Goal: Task Accomplishment & Management: Use online tool/utility

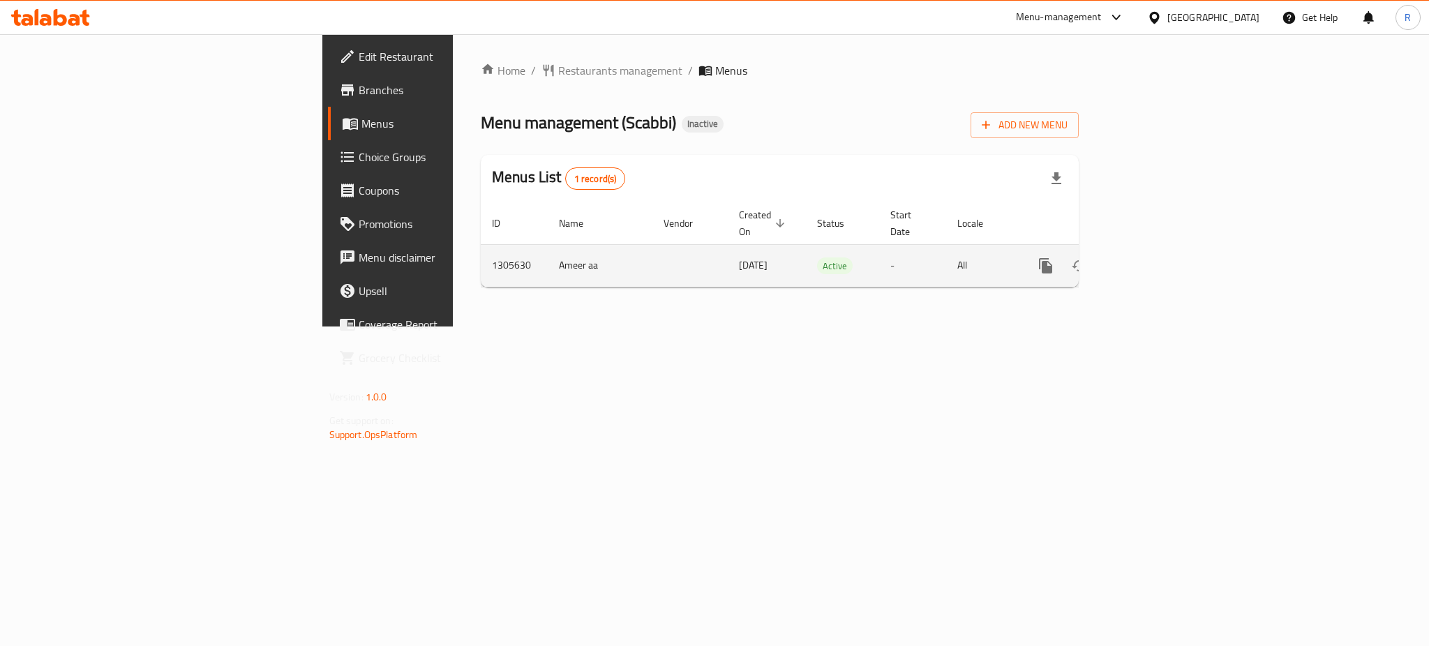
click at [1164, 249] on link "enhanced table" at bounding box center [1147, 266] width 34 height 34
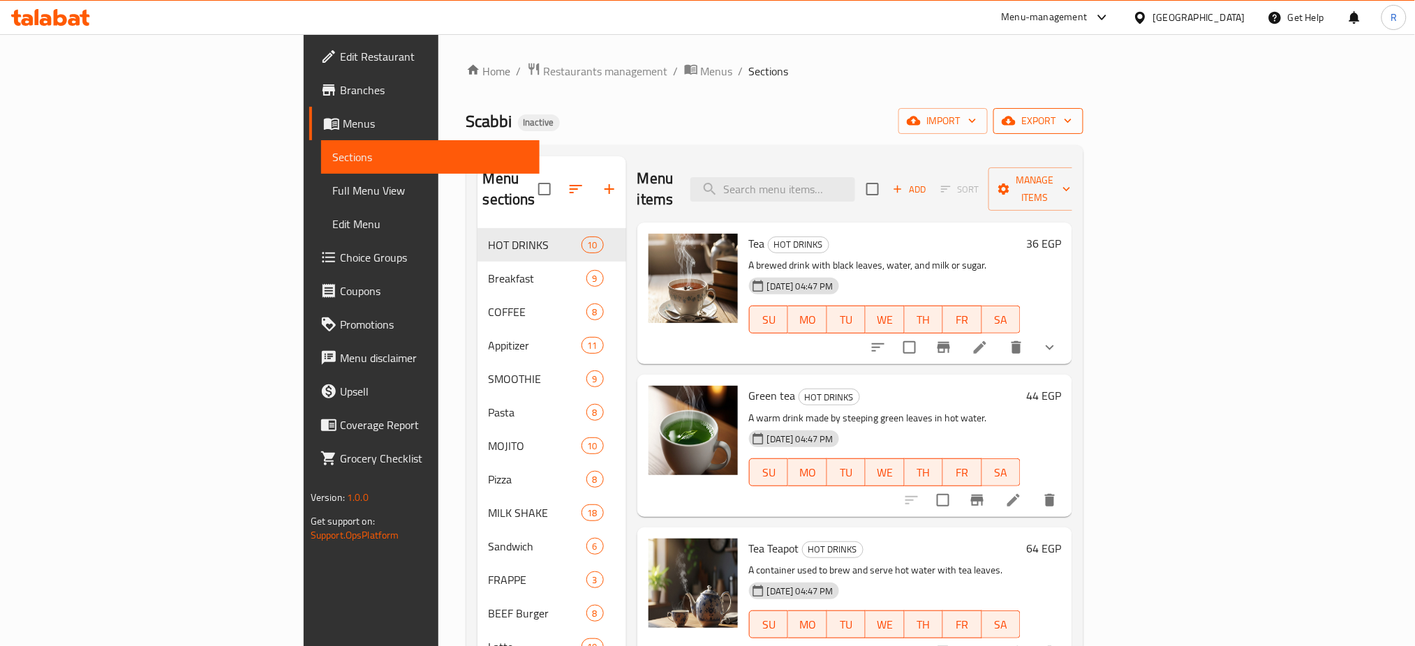
click at [1072, 126] on span "export" at bounding box center [1038, 120] width 68 height 17
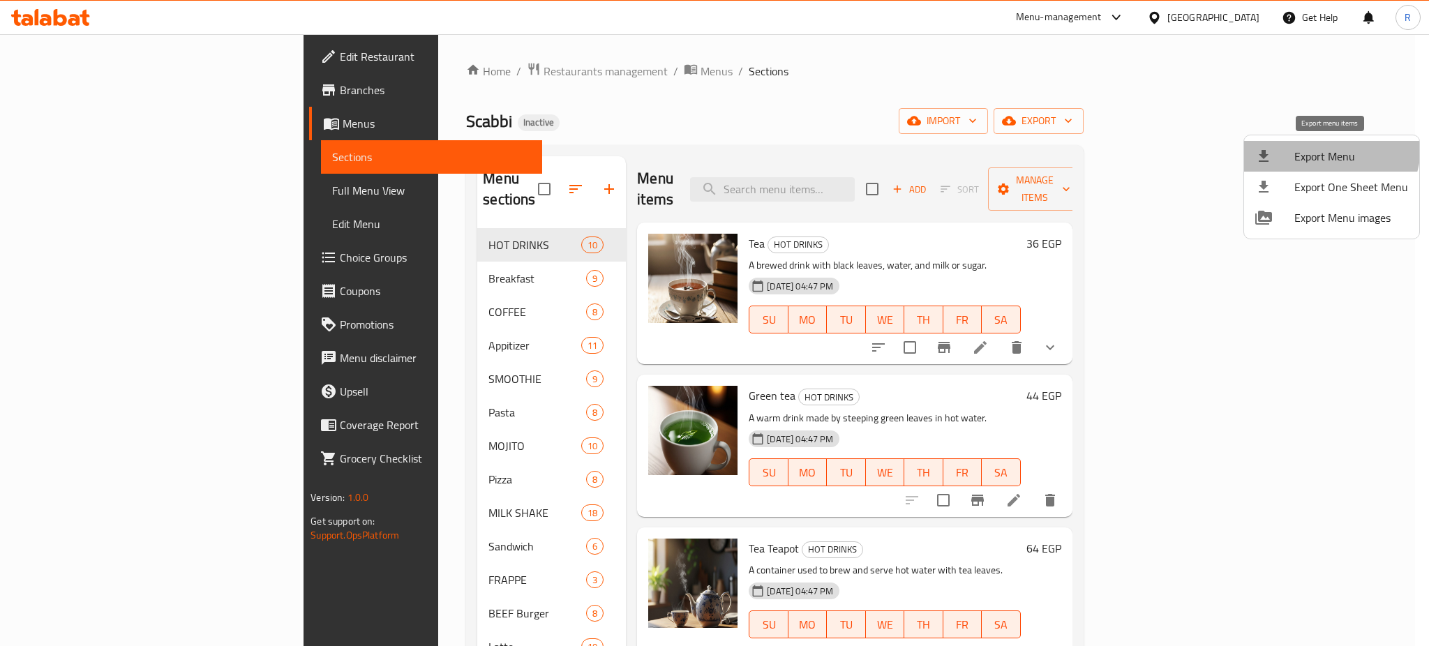
click at [1323, 148] on span "Export Menu" at bounding box center [1352, 156] width 114 height 17
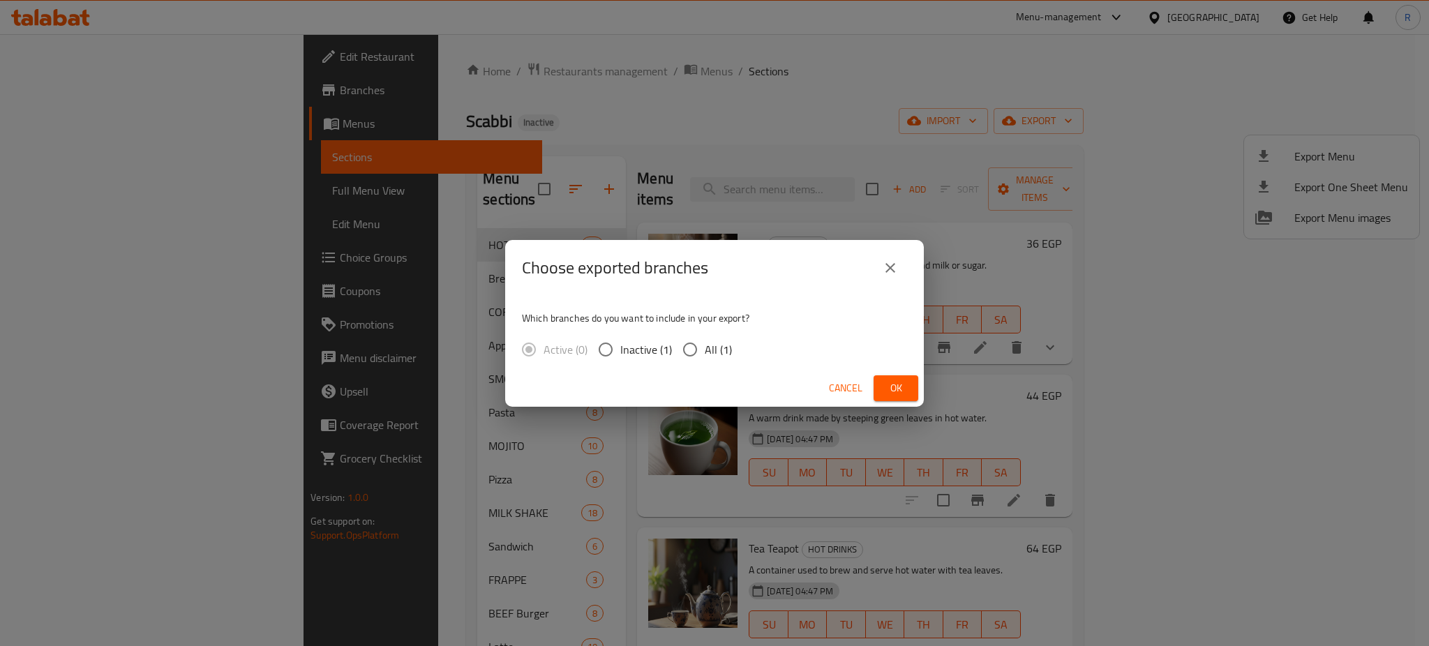
click at [680, 350] on input "All (1)" at bounding box center [690, 349] width 29 height 29
radio input "true"
click at [902, 380] on span "Ok" at bounding box center [896, 388] width 22 height 17
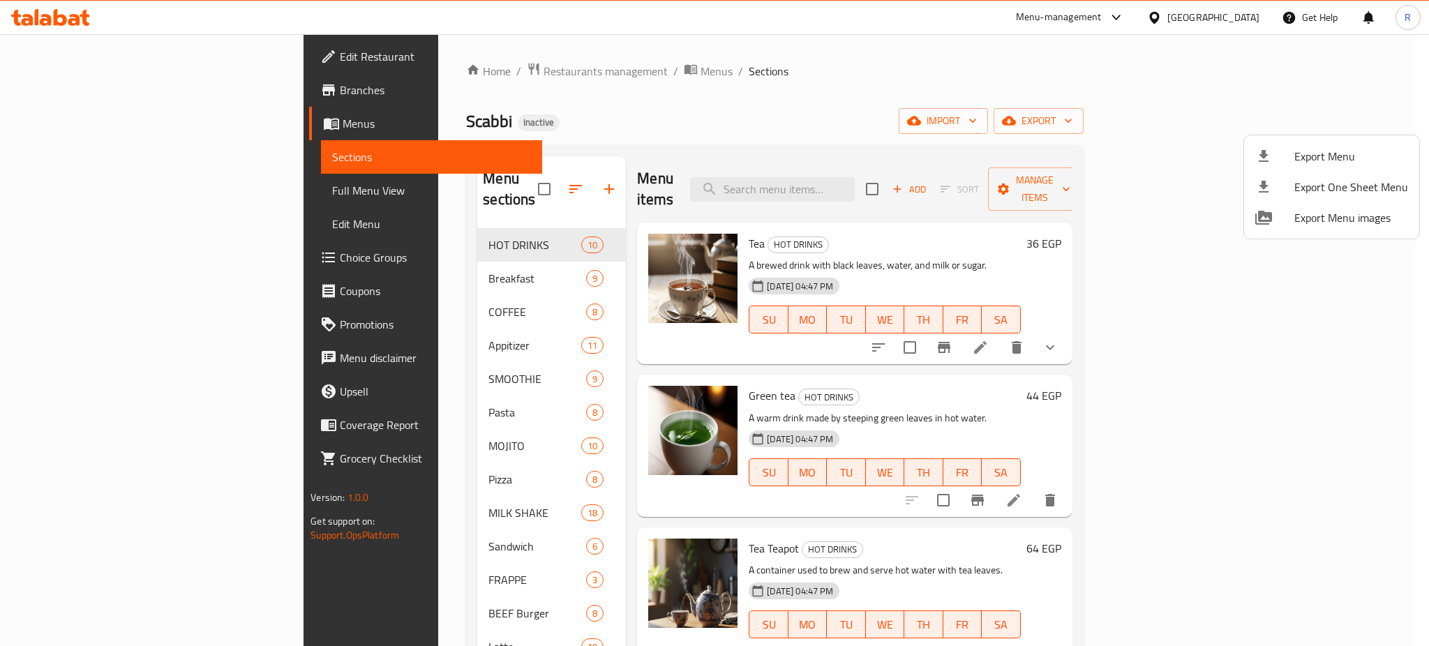
click at [358, 327] on div at bounding box center [714, 323] width 1429 height 646
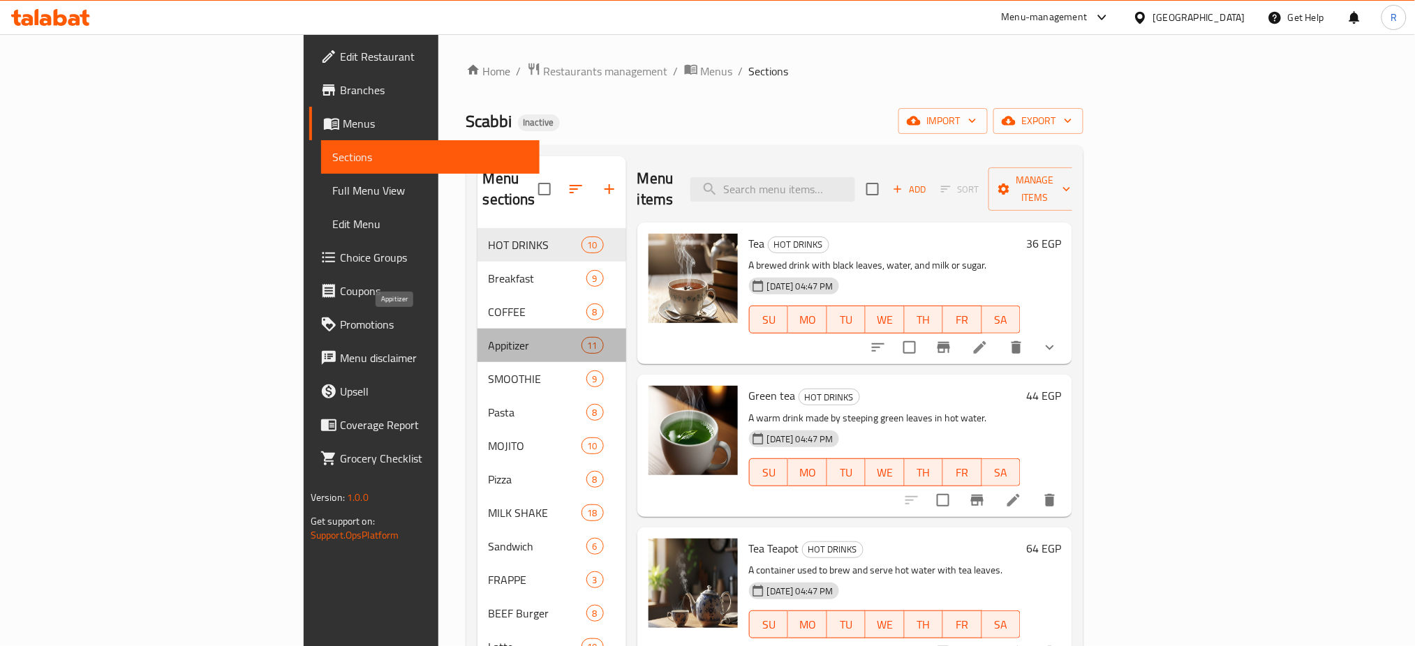
click at [489, 337] on span "Appitizer" at bounding box center [535, 345] width 93 height 17
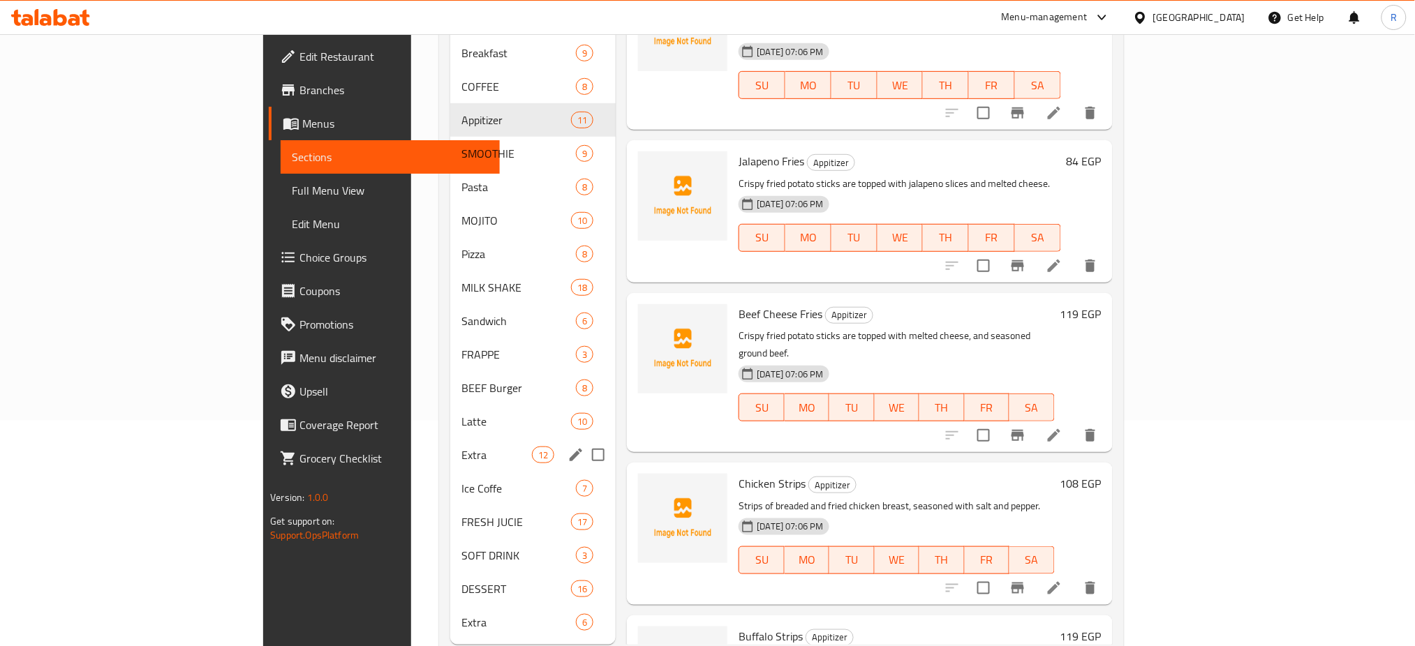
scroll to position [228, 0]
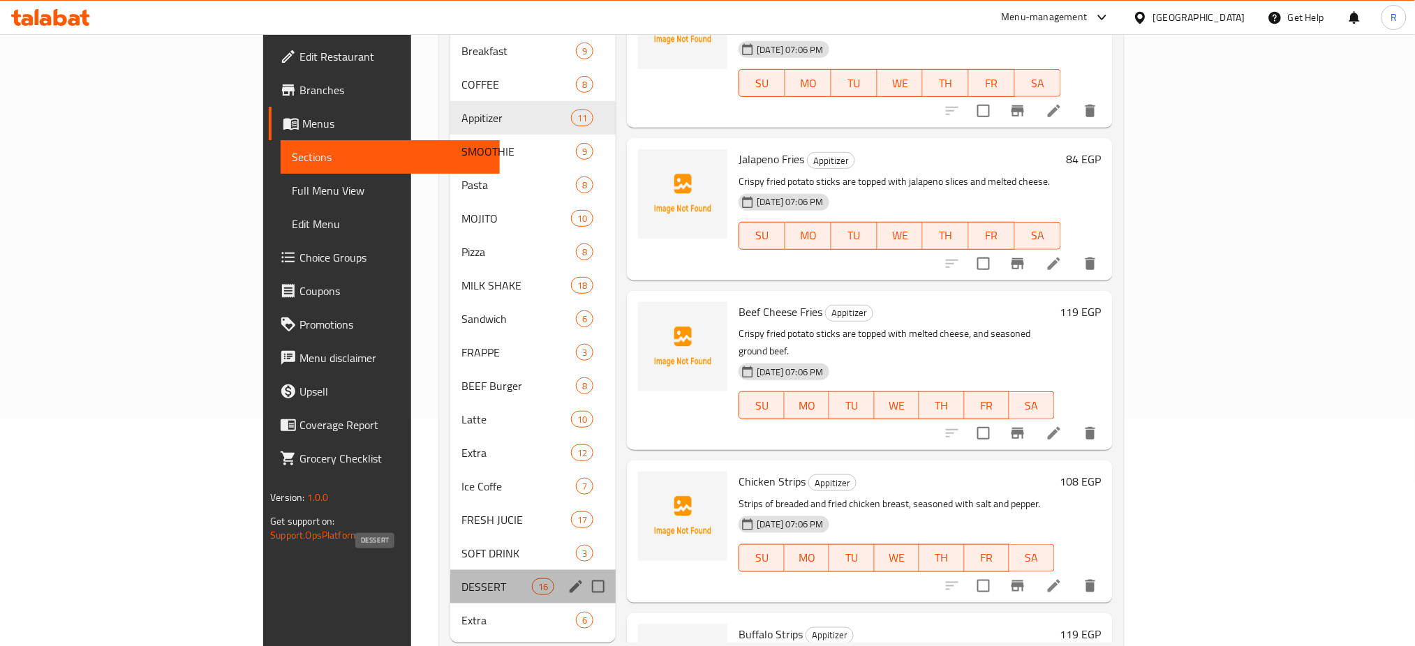
click at [461, 579] on span "DESSERT" at bounding box center [496, 587] width 70 height 17
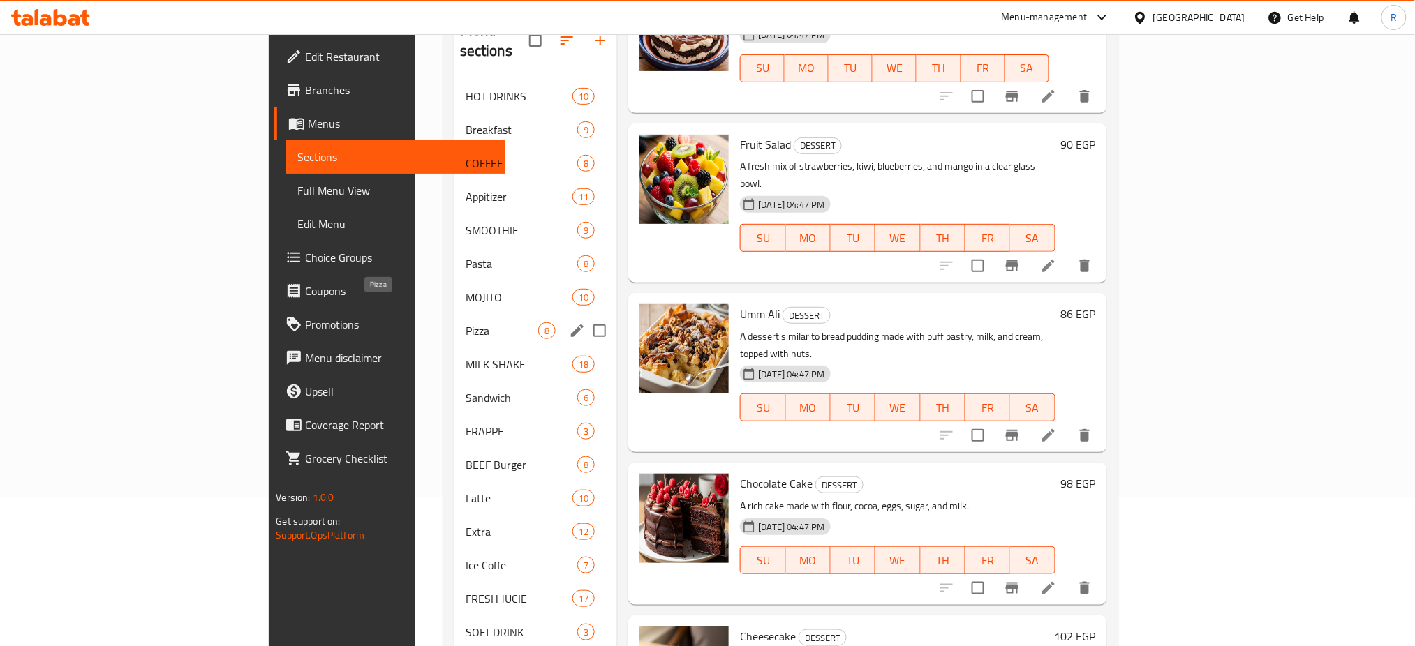
scroll to position [56, 0]
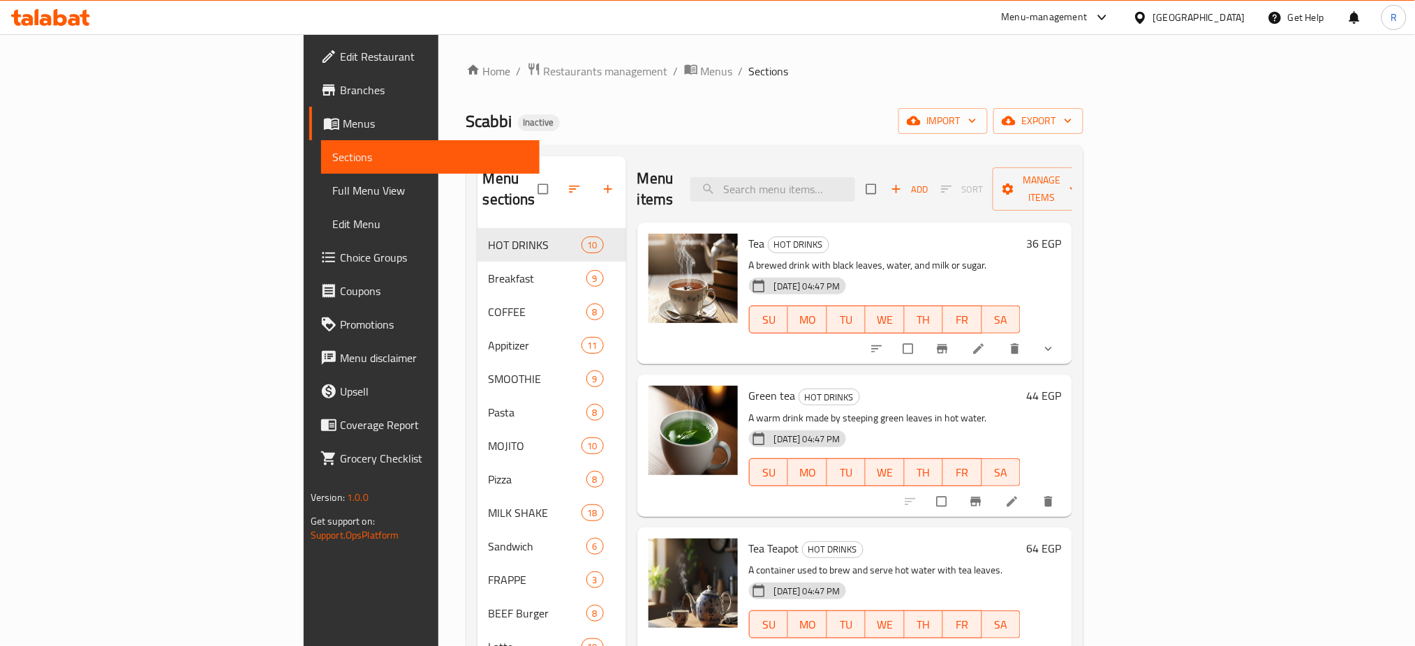
click at [332, 197] on span "Full Menu View" at bounding box center [430, 190] width 197 height 17
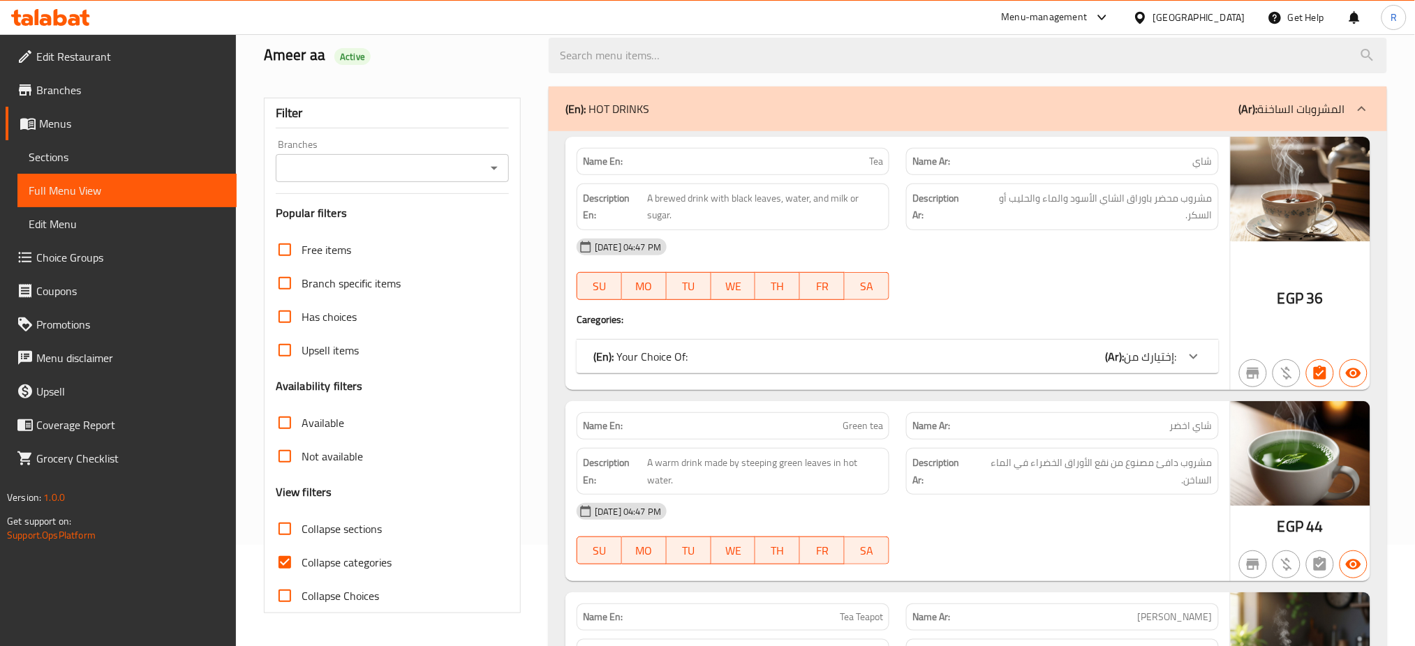
scroll to position [279, 0]
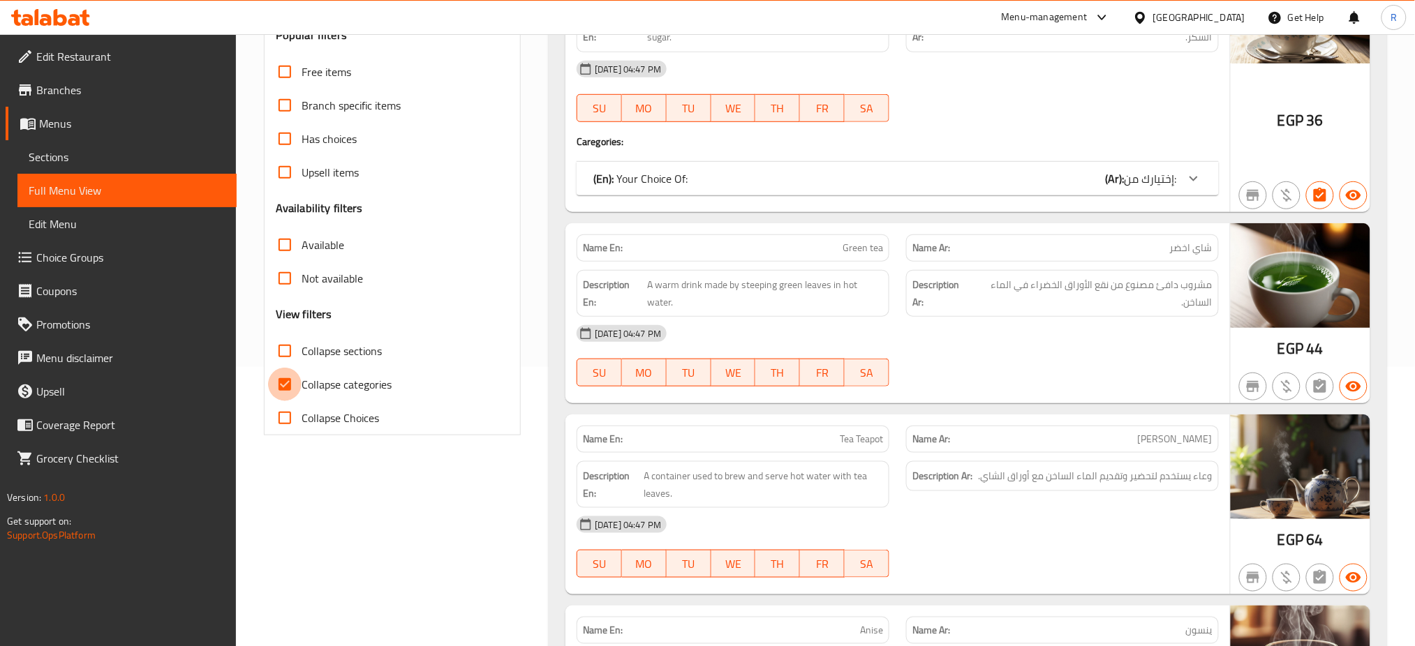
click at [292, 385] on input "Collapse categories" at bounding box center [285, 385] width 34 height 34
checkbox input "false"
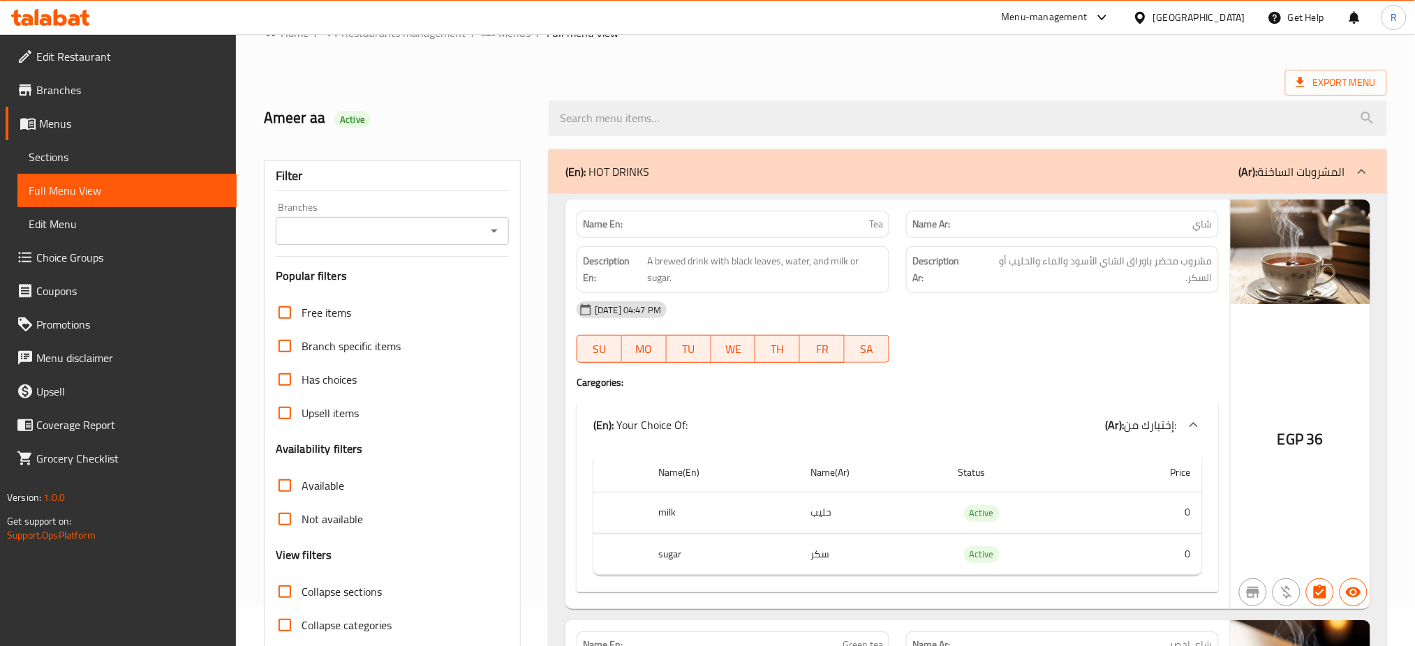
scroll to position [0, 0]
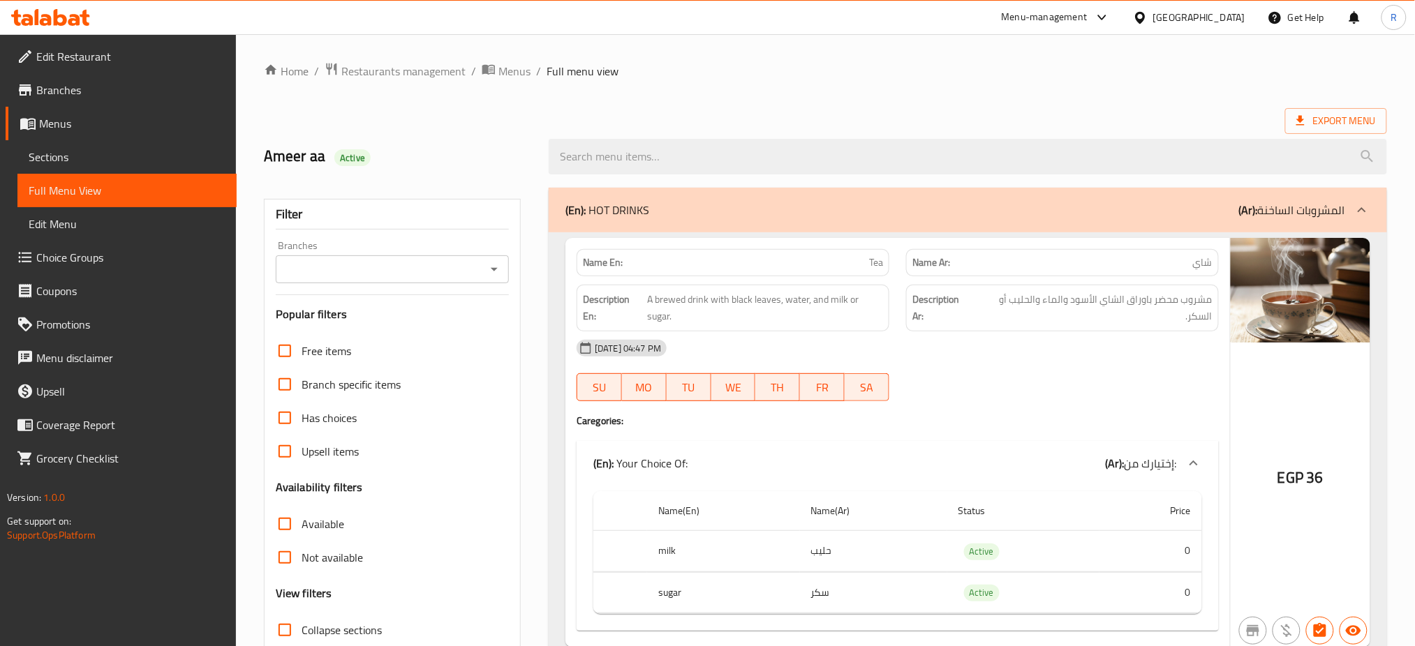
click at [359, 161] on span "Active" at bounding box center [352, 157] width 36 height 13
copy span "Active"
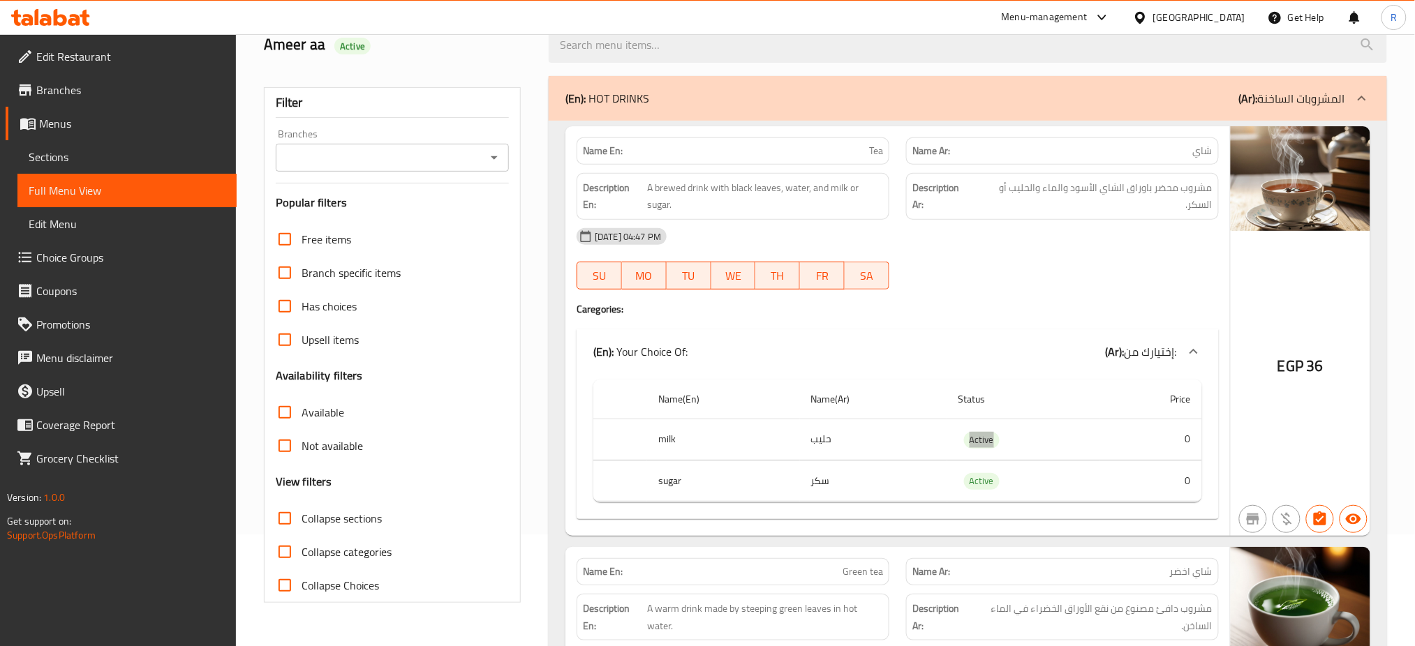
scroll to position [93, 0]
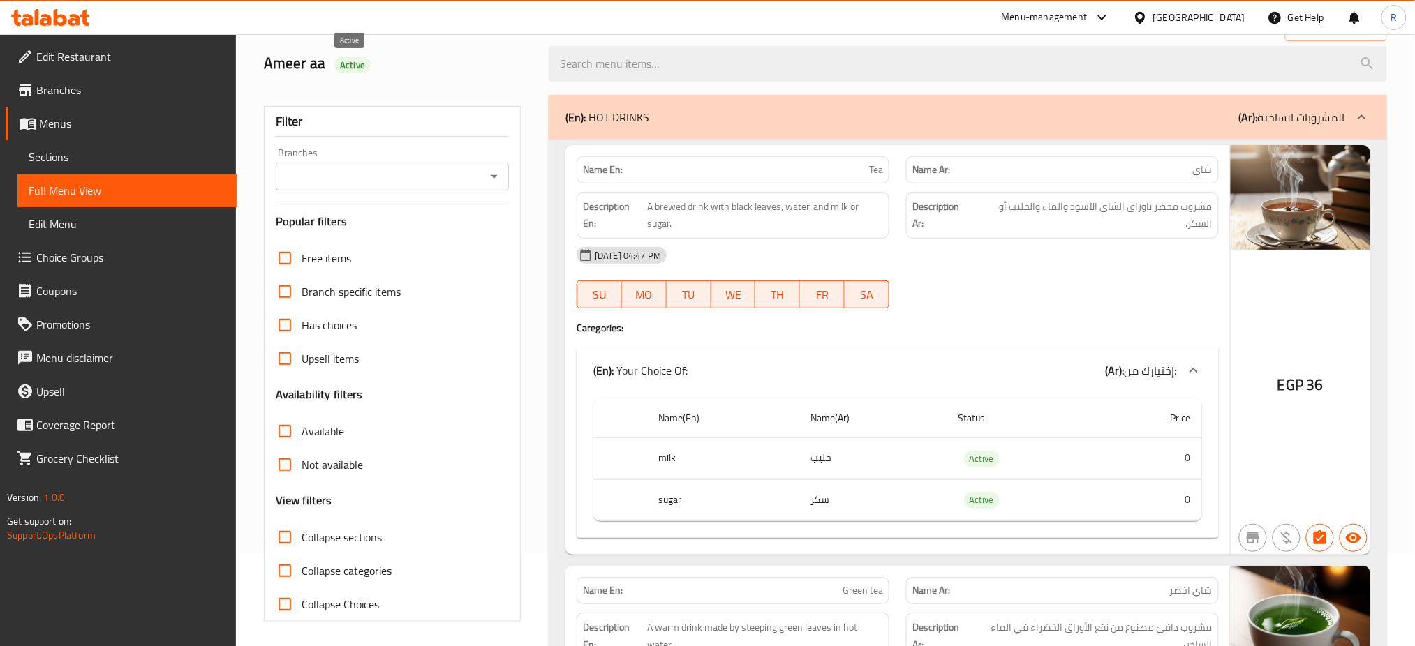
click at [342, 71] on span "Active" at bounding box center [352, 65] width 36 height 13
copy span "Active"
